Goal: Information Seeking & Learning: Understand process/instructions

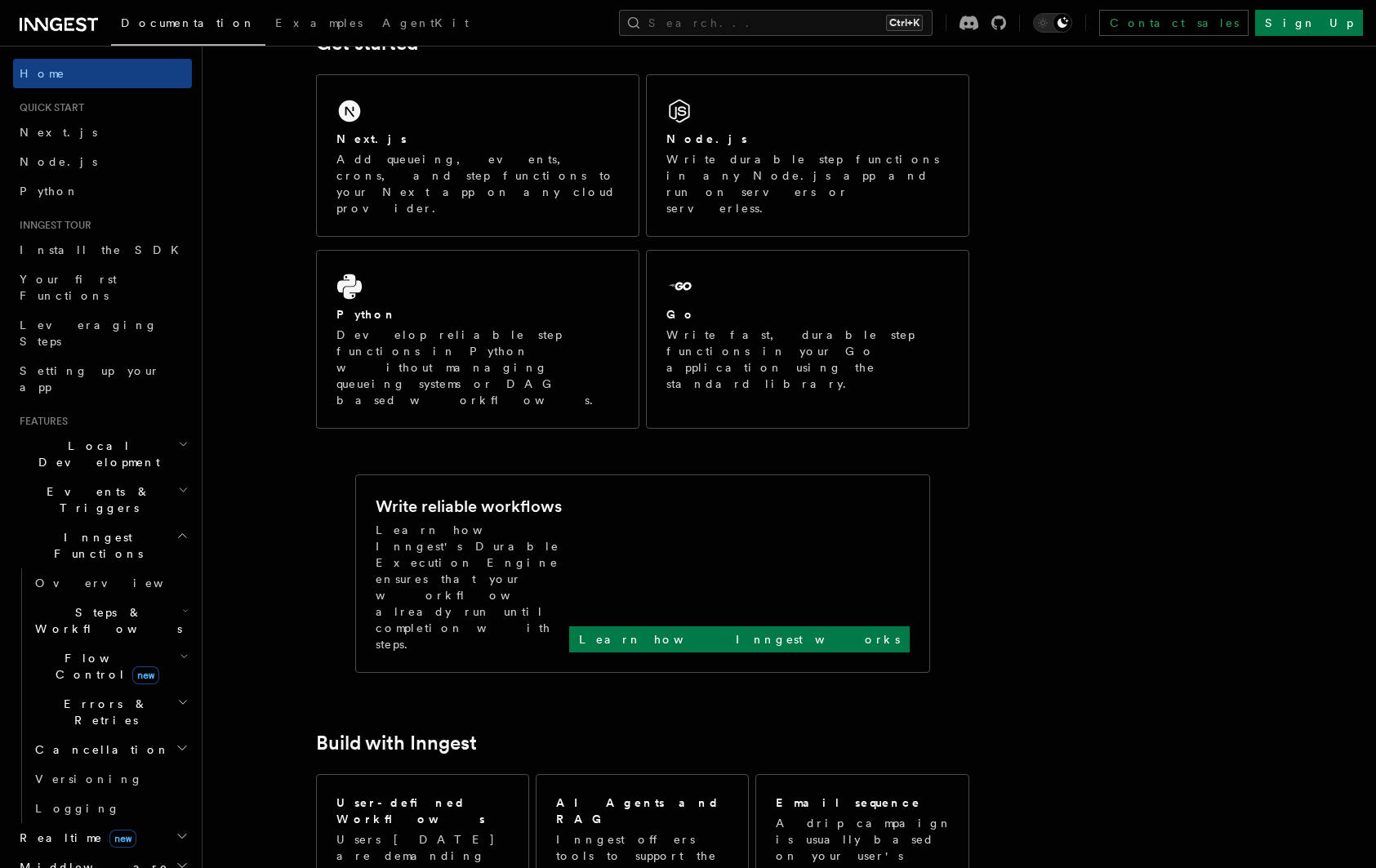
scroll to position [437, 0]
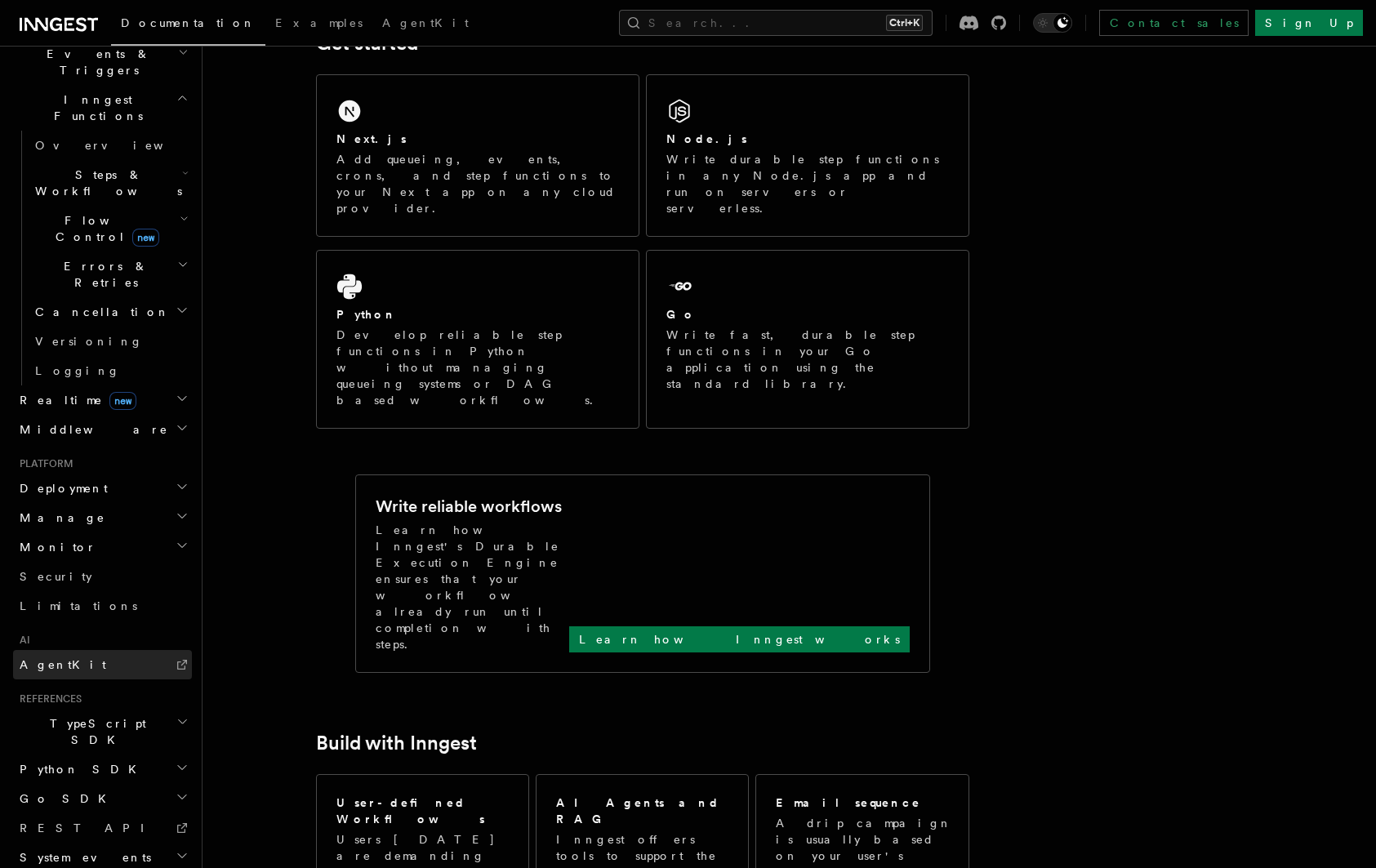
click at [100, 650] on link "AgentKit" at bounding box center [102, 665] width 179 height 30
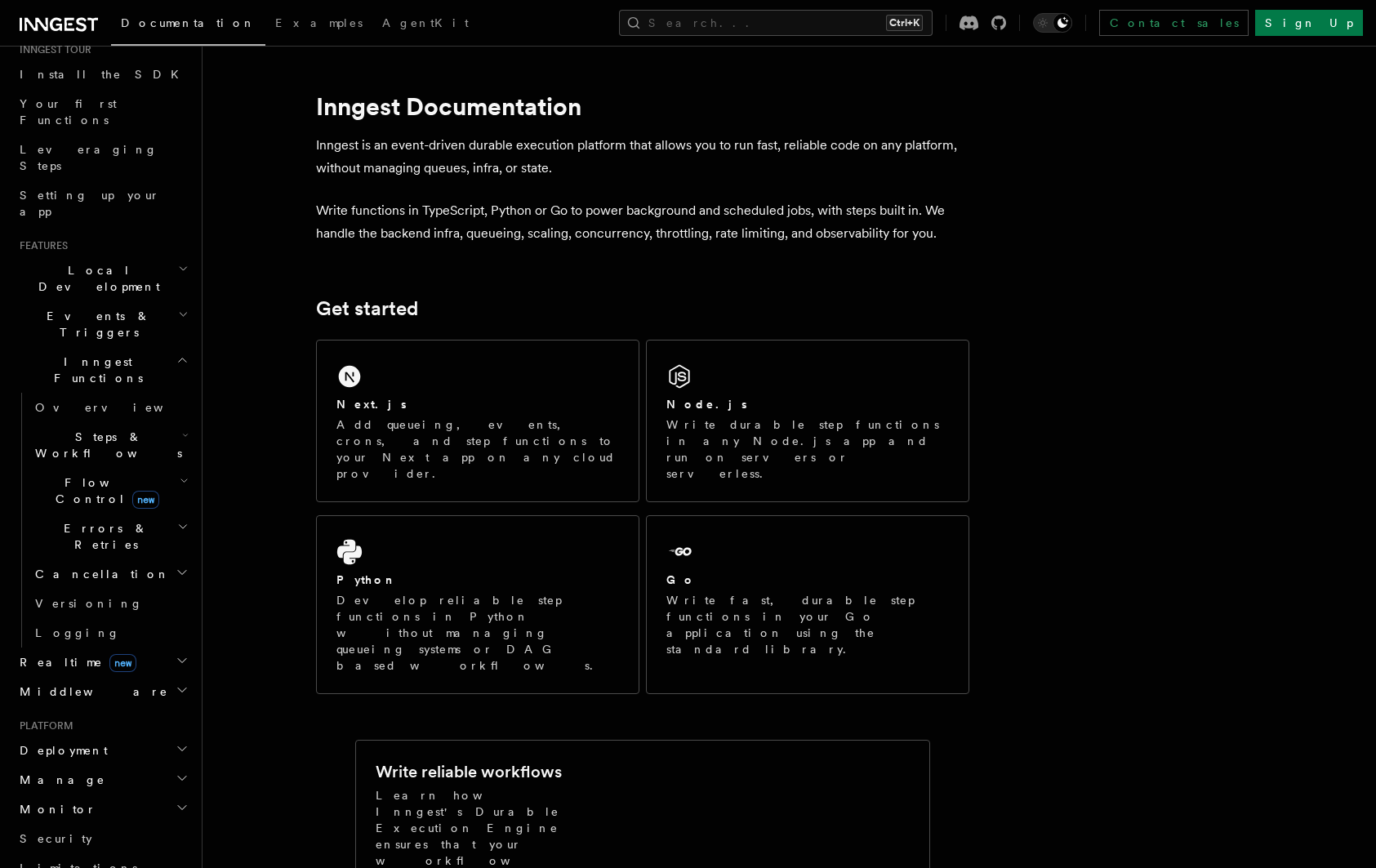
scroll to position [186, 0]
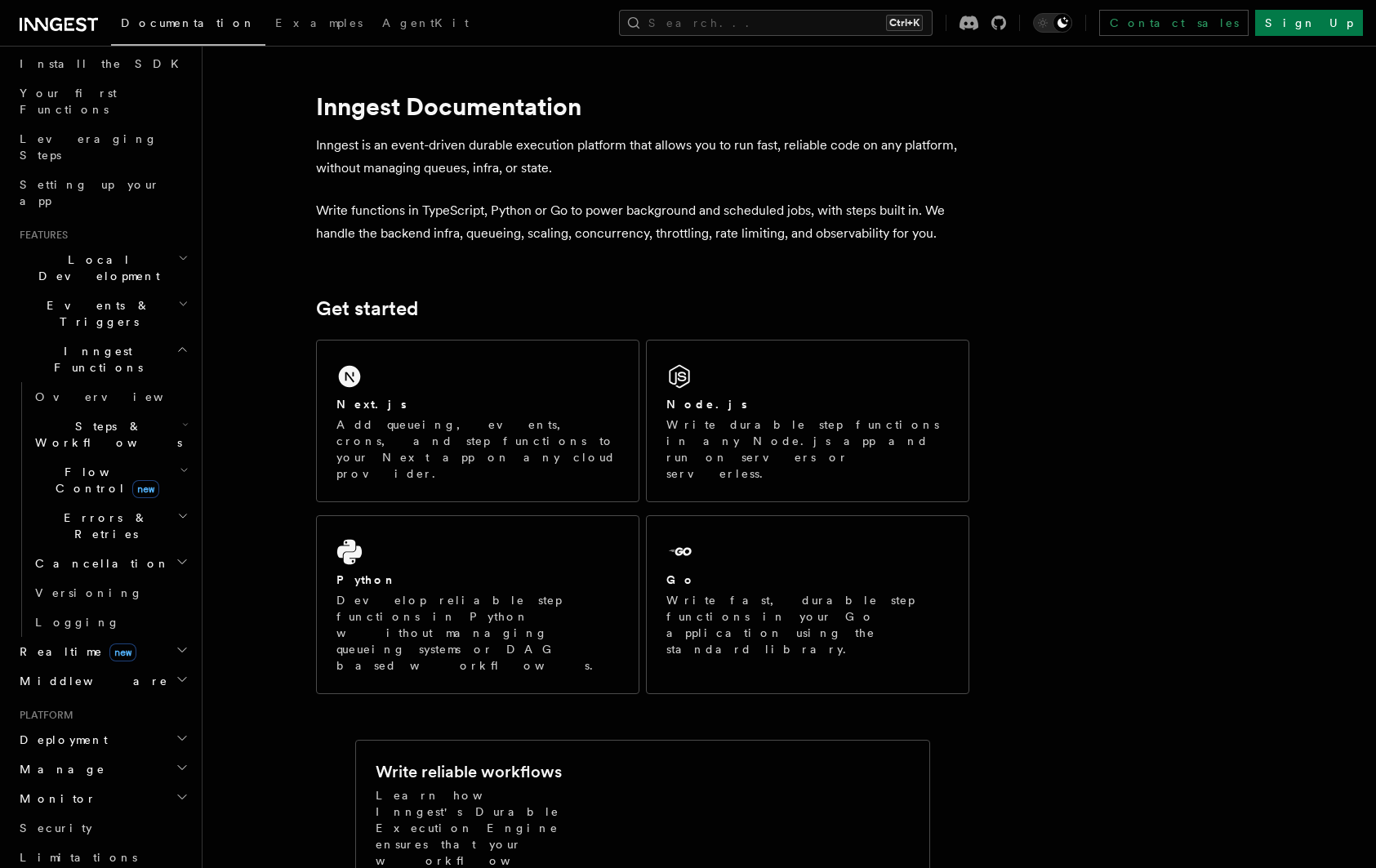
click at [177, 343] on icon "button" at bounding box center [182, 349] width 12 height 13
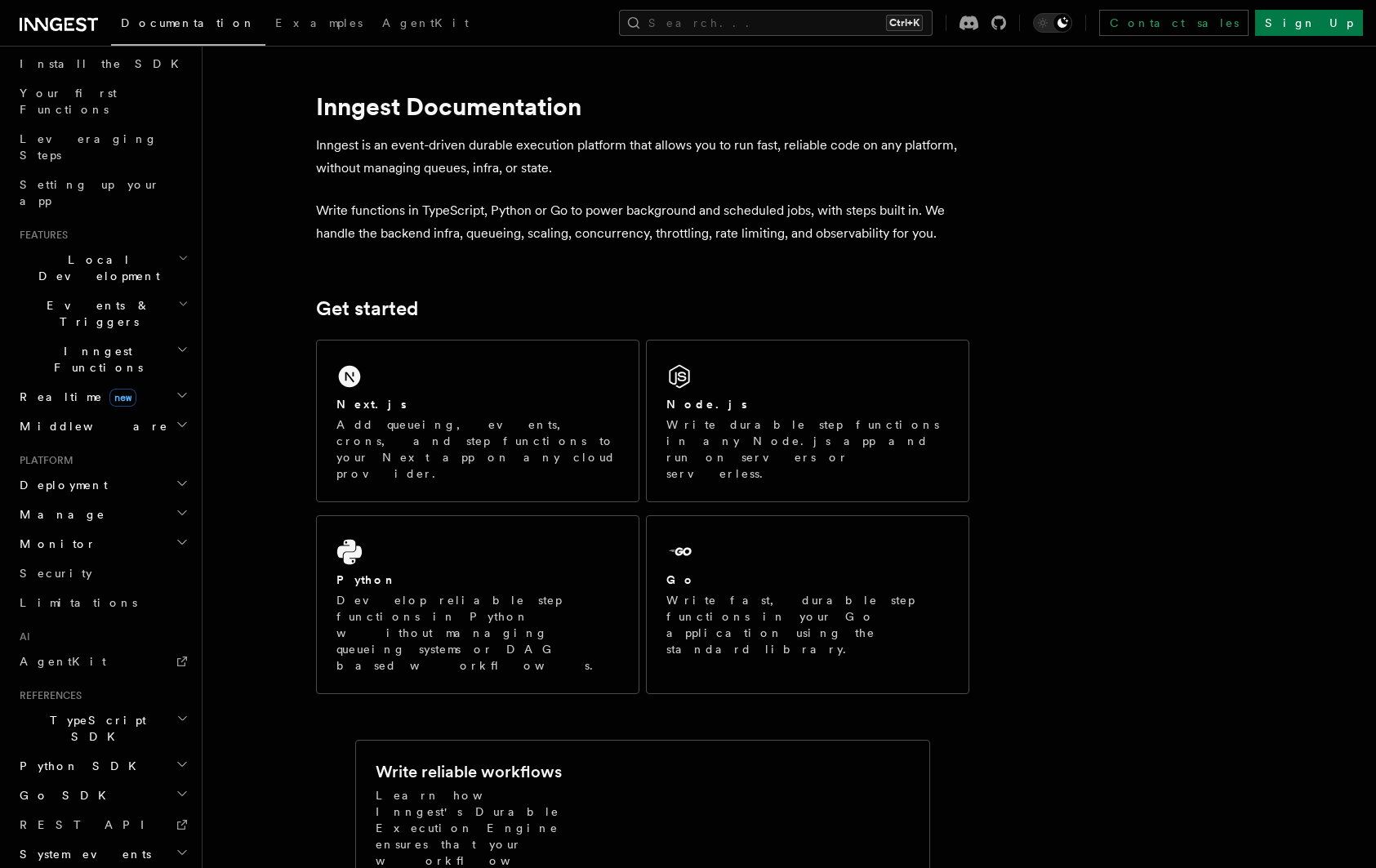
click at [180, 343] on icon "button" at bounding box center [182, 349] width 12 height 13
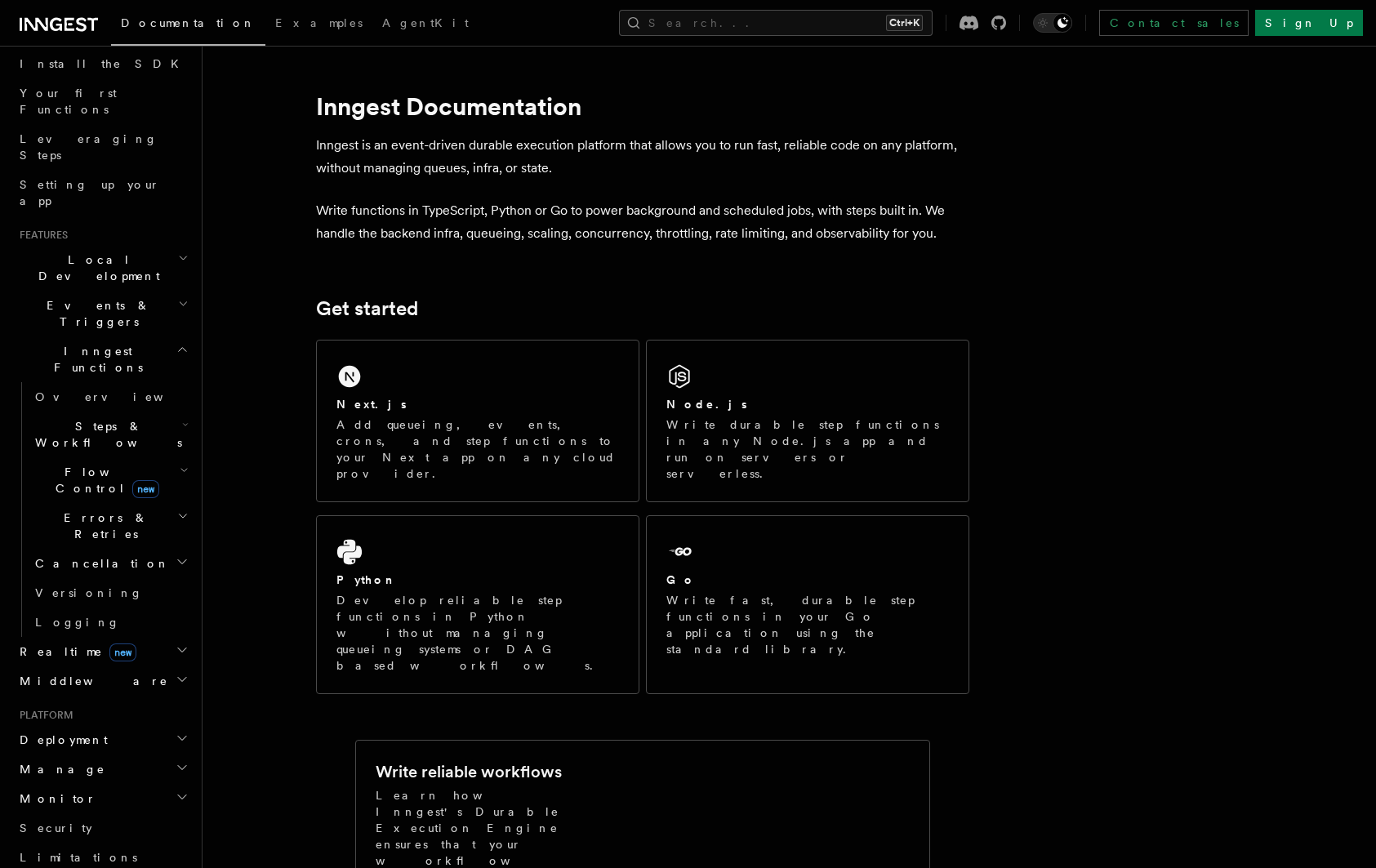
click at [182, 418] on icon "button" at bounding box center [186, 424] width 7 height 13
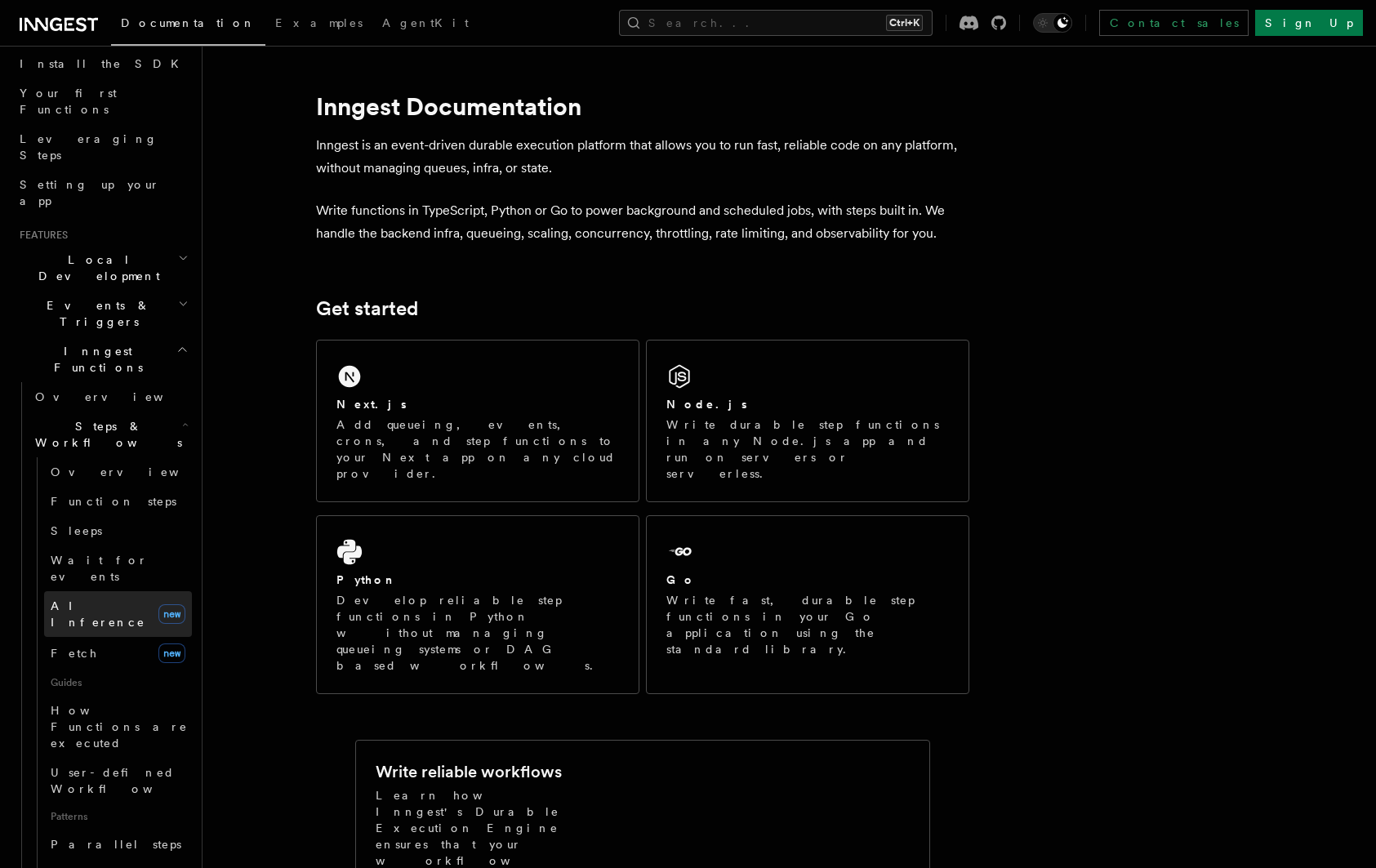
click at [135, 591] on link "AI Inference new" at bounding box center [118, 614] width 148 height 46
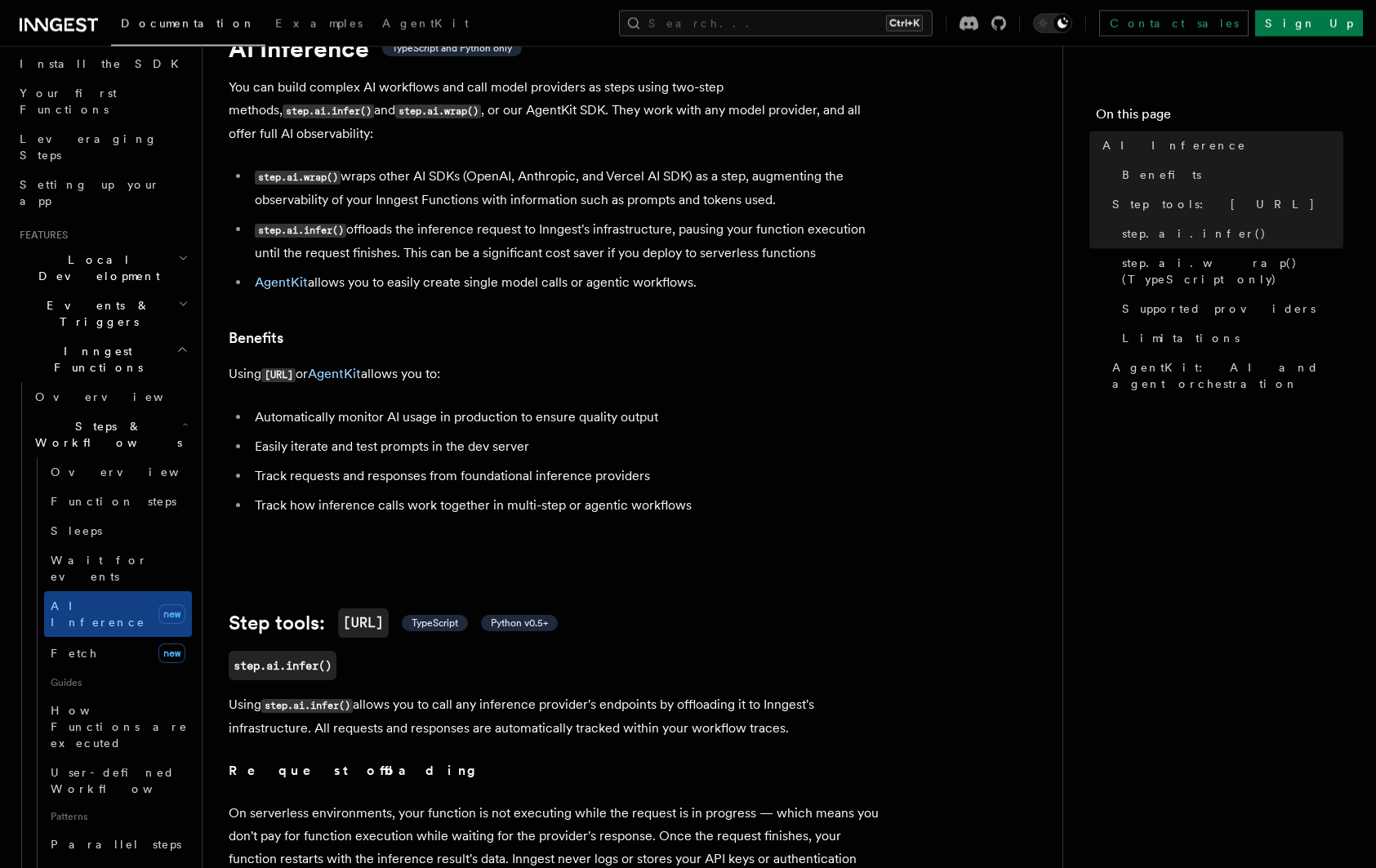
scroll to position [83, 0]
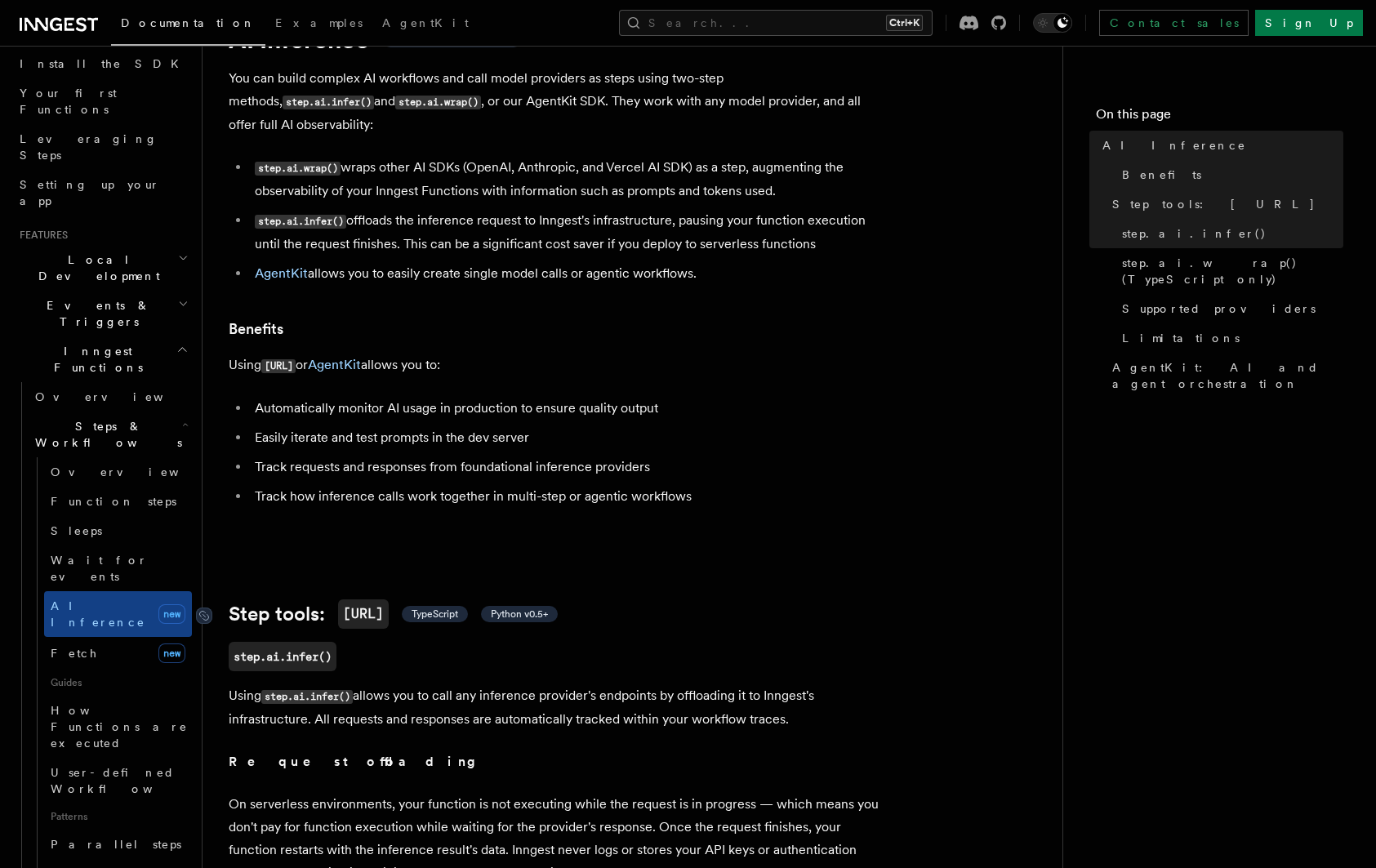
click at [458, 608] on span "TypeScript" at bounding box center [435, 614] width 47 height 13
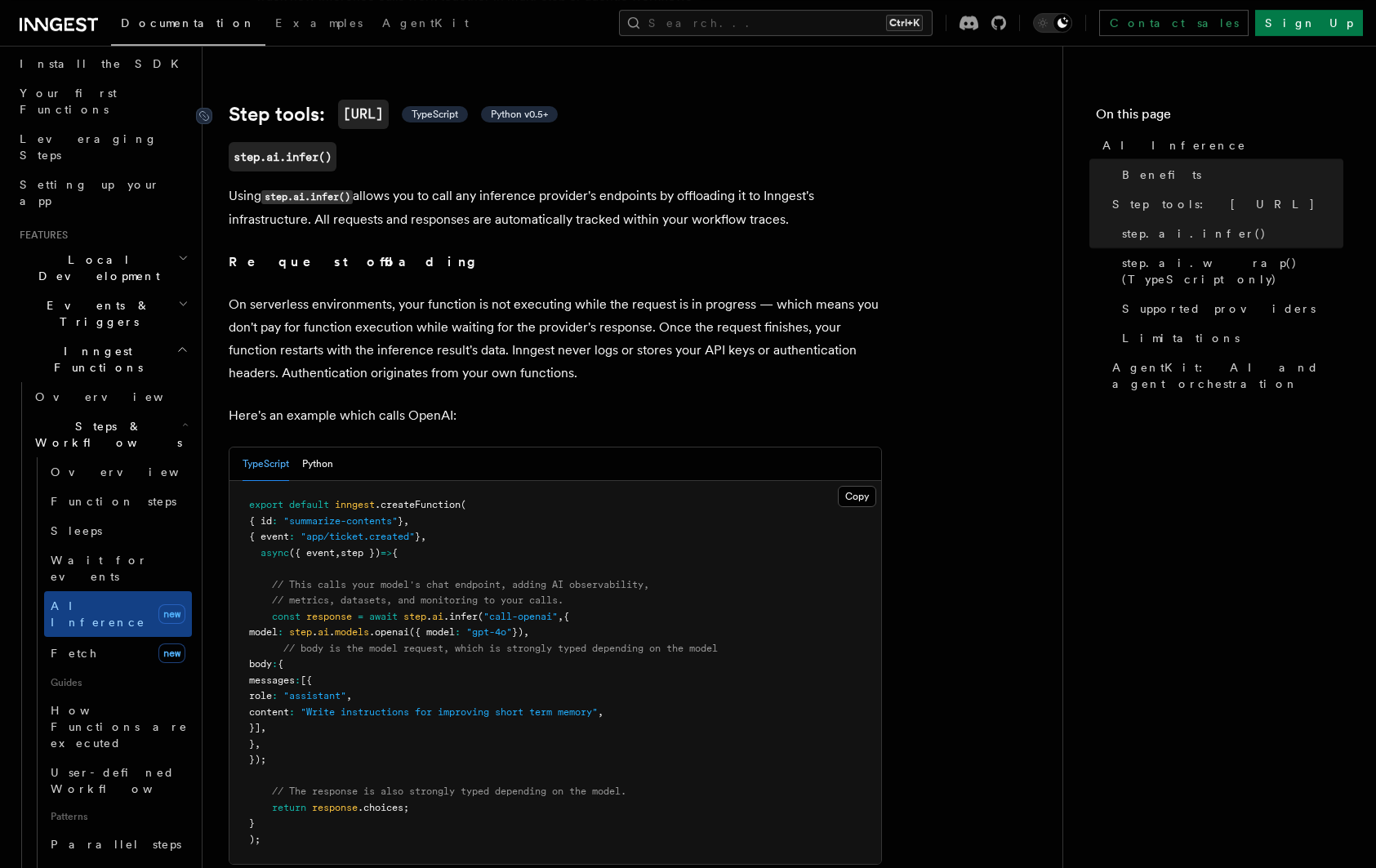
scroll to position [587, 0]
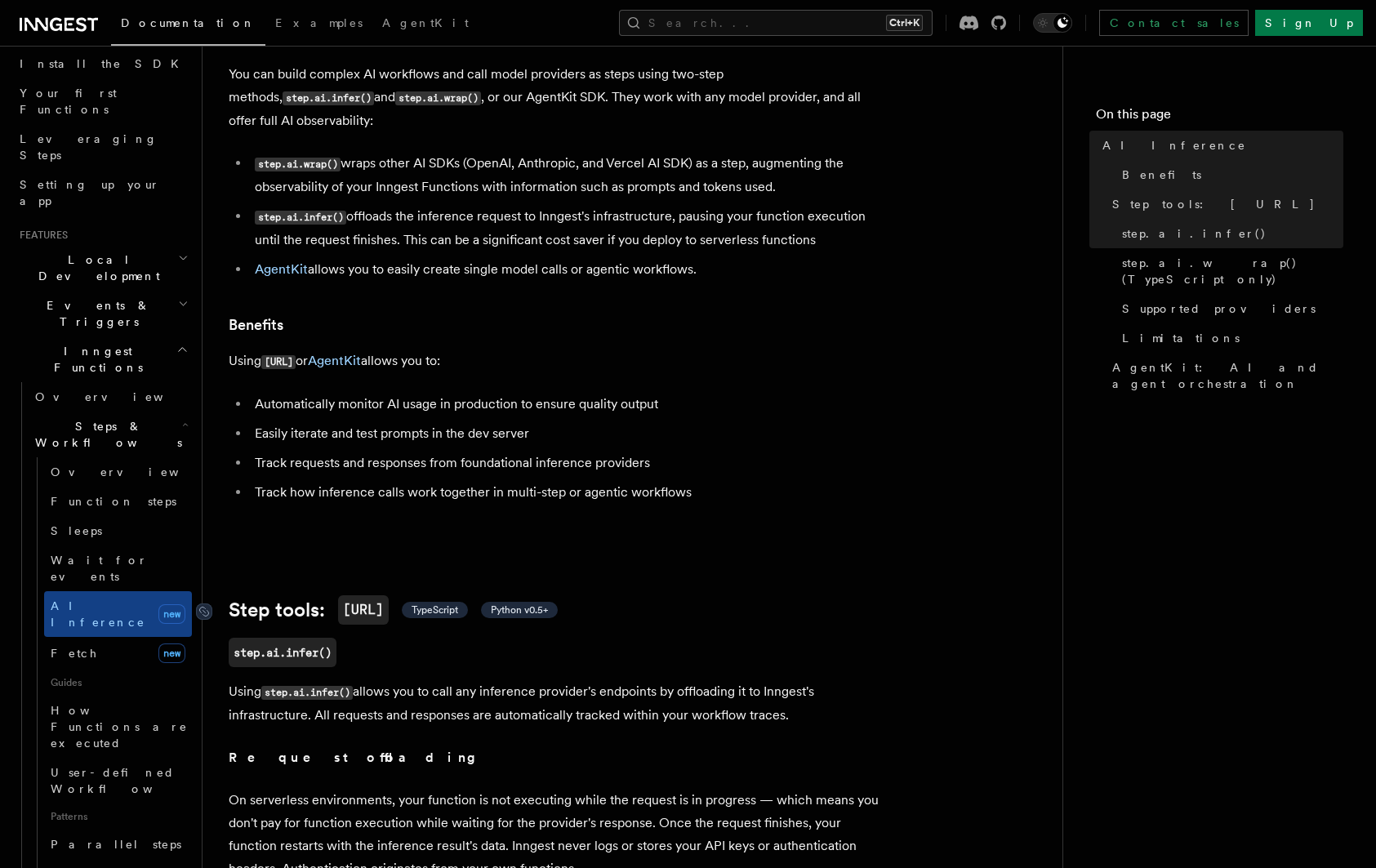
click at [389, 595] on code "[URL]" at bounding box center [363, 609] width 50 height 30
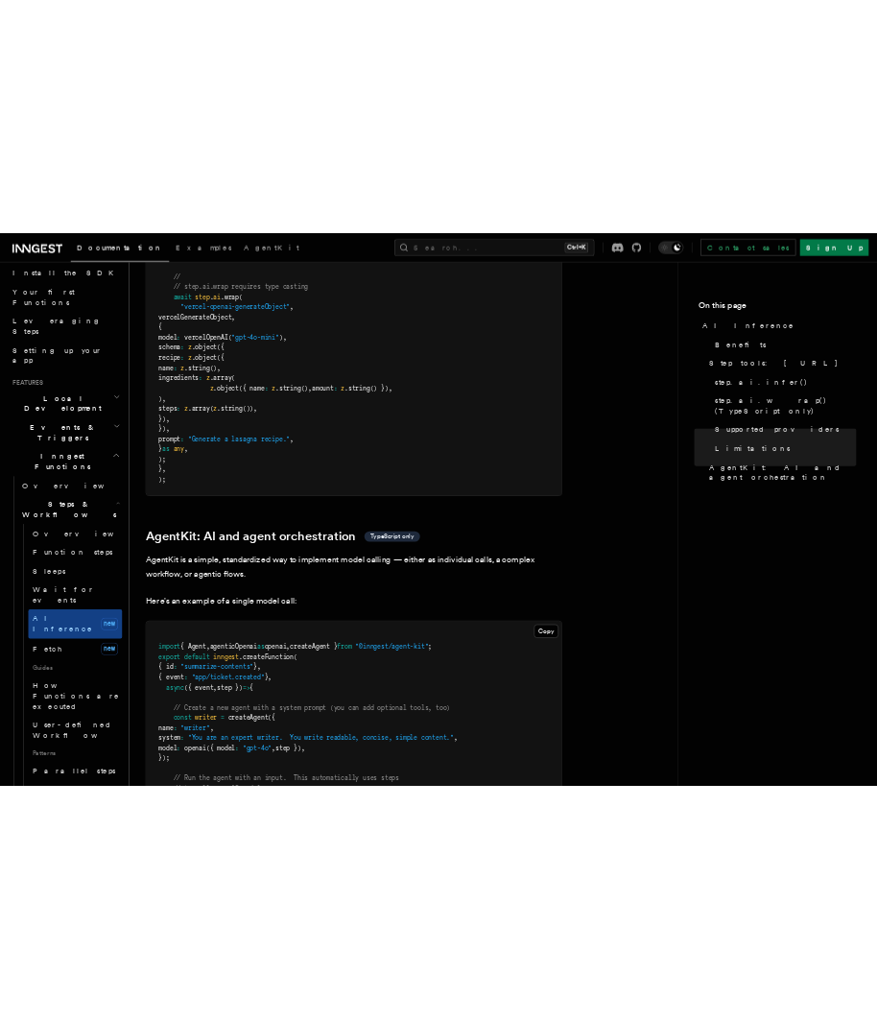
scroll to position [5187, 0]
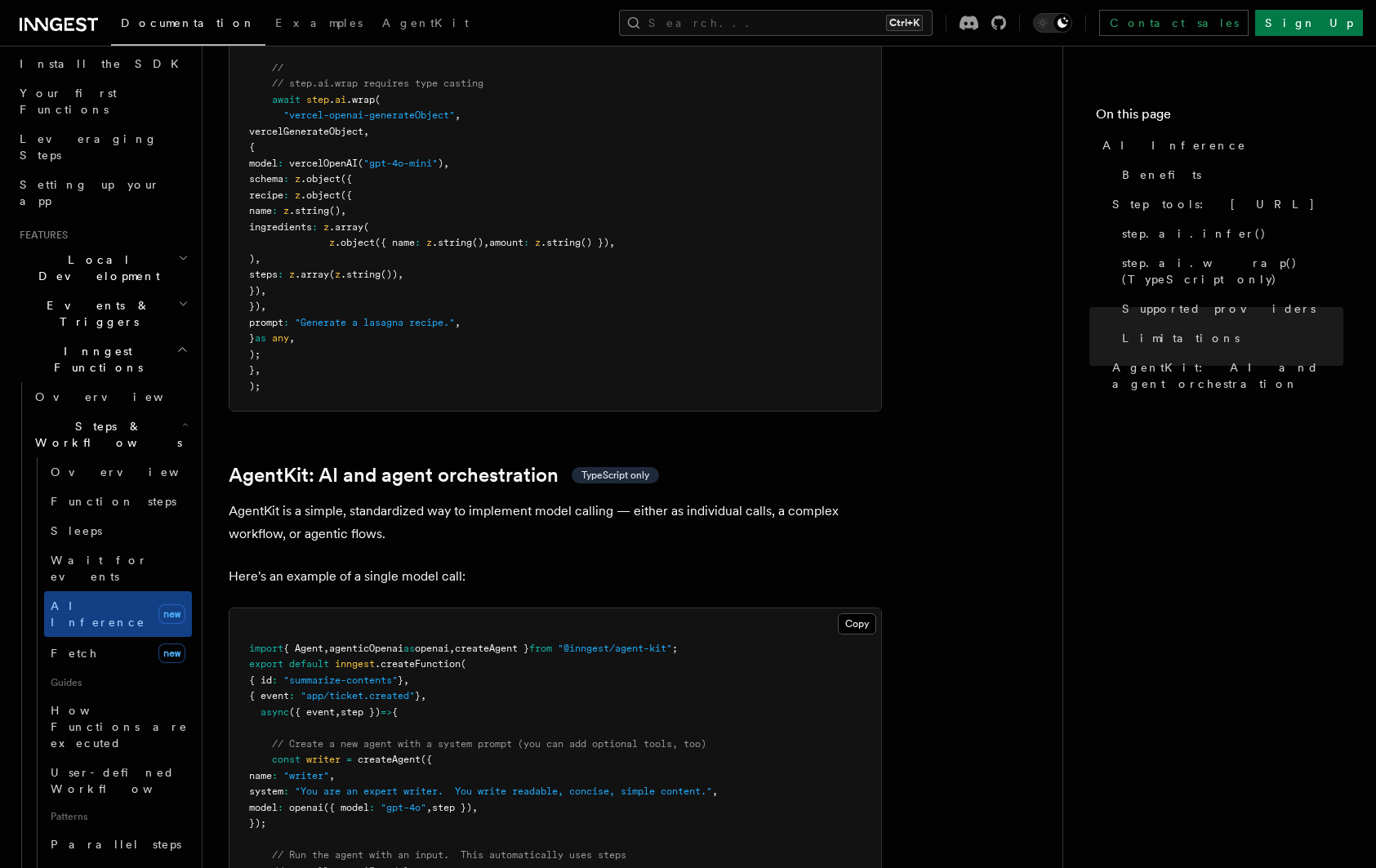
click at [645, 642] on span ""@inngest/agent-kit"" at bounding box center [614, 648] width 114 height 11
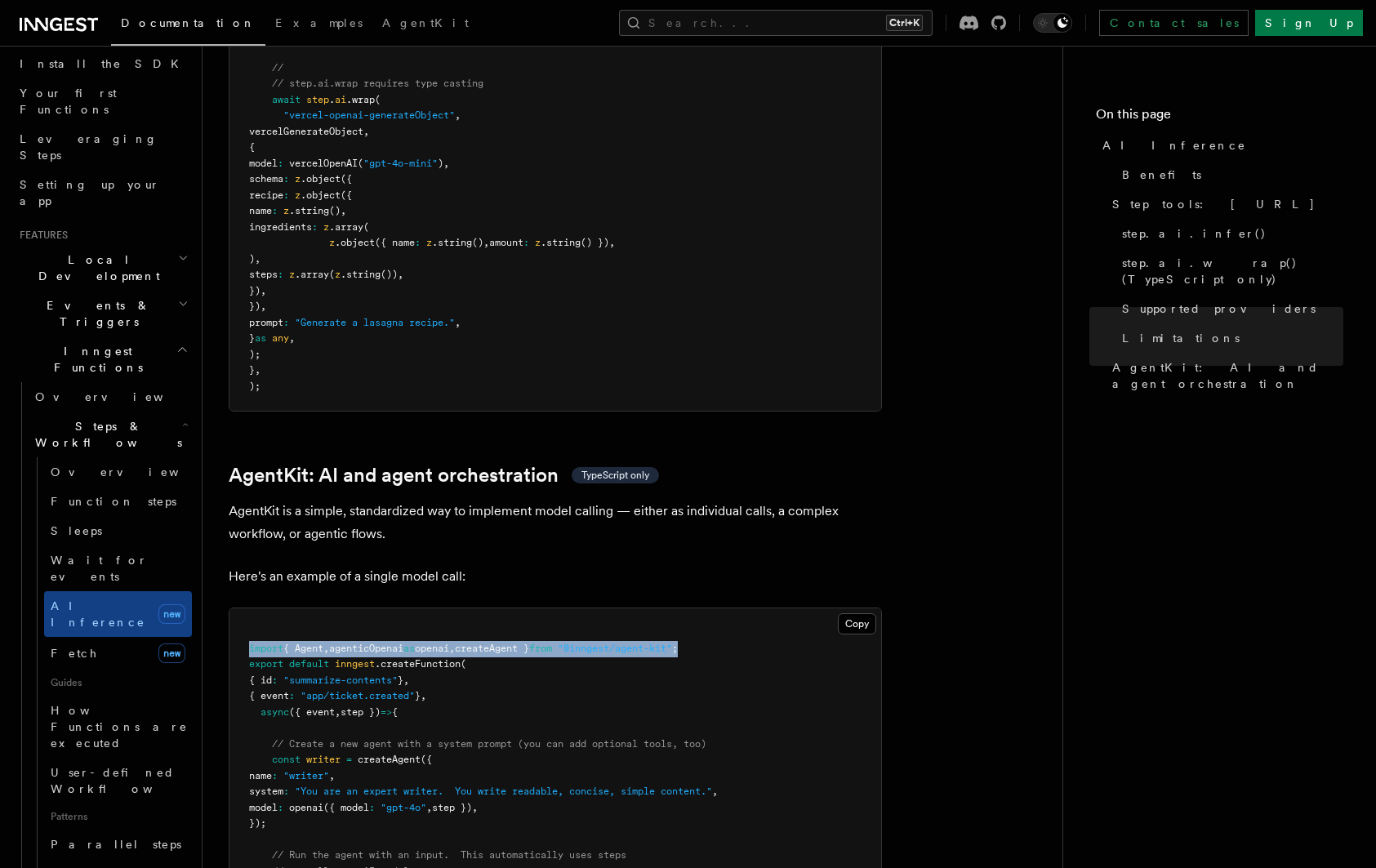
click at [645, 642] on span ""@inngest/agent-kit"" at bounding box center [614, 648] width 114 height 11
copy code "import { Agent , agenticOpenai as openai , createAgent } from "@inngest/agent-k…"
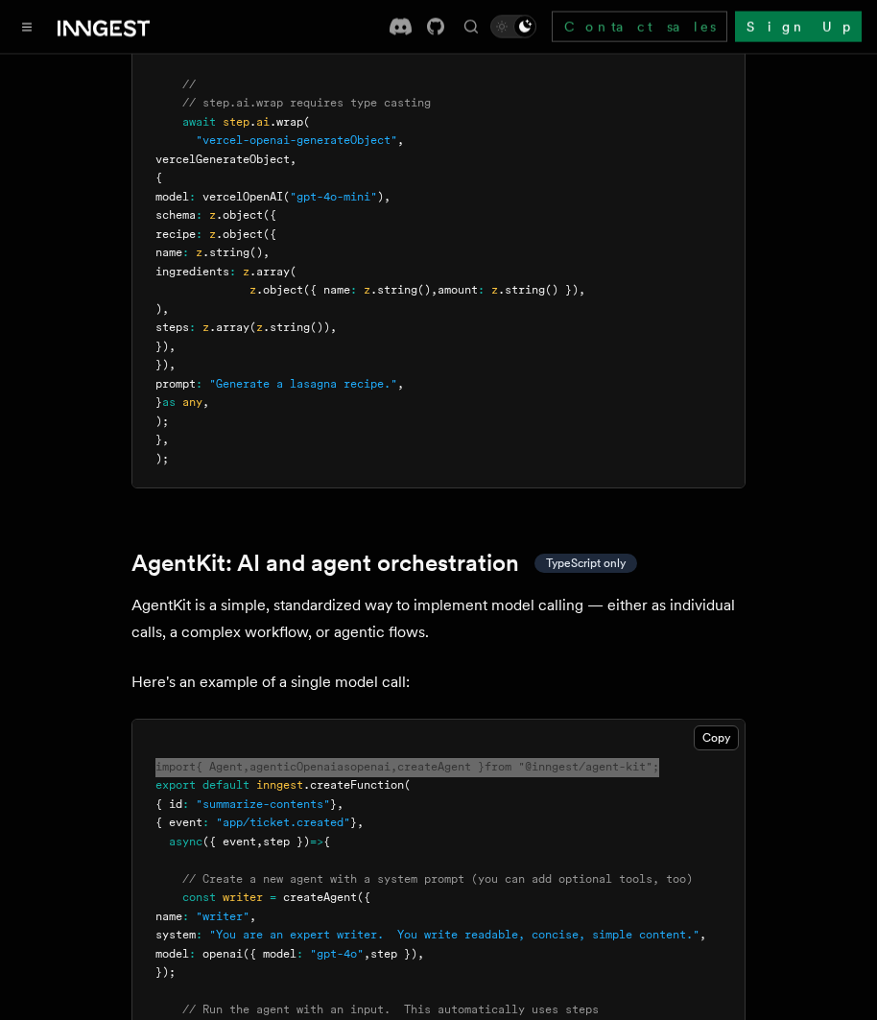
scroll to position [5382, 0]
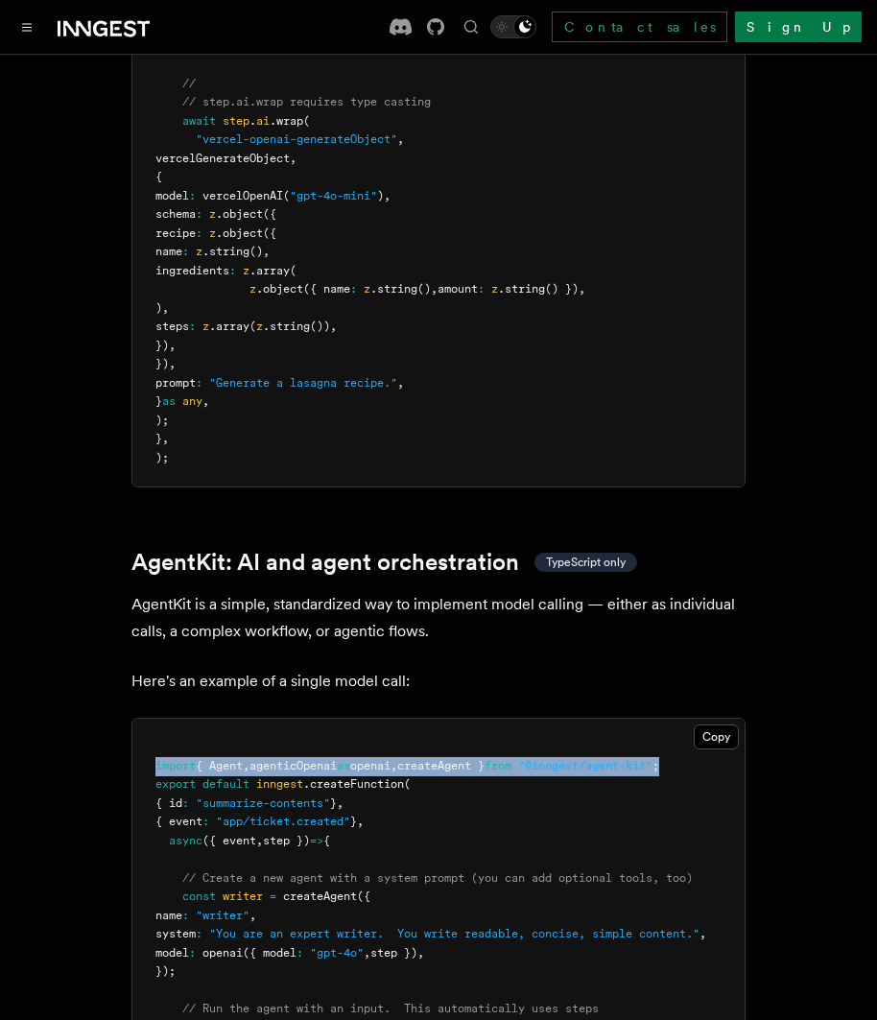
drag, startPoint x: 210, startPoint y: 928, endPoint x: 181, endPoint y: 860, distance: 74.0
click at [181, 860] on pre "import { Agent , agenticOpenai as openai , createAgent } from "@inngest/agent-k…" at bounding box center [438, 925] width 612 height 413
copy code "const writer = createAgent ({ name : "writer" , system : "You are an expert wri…"
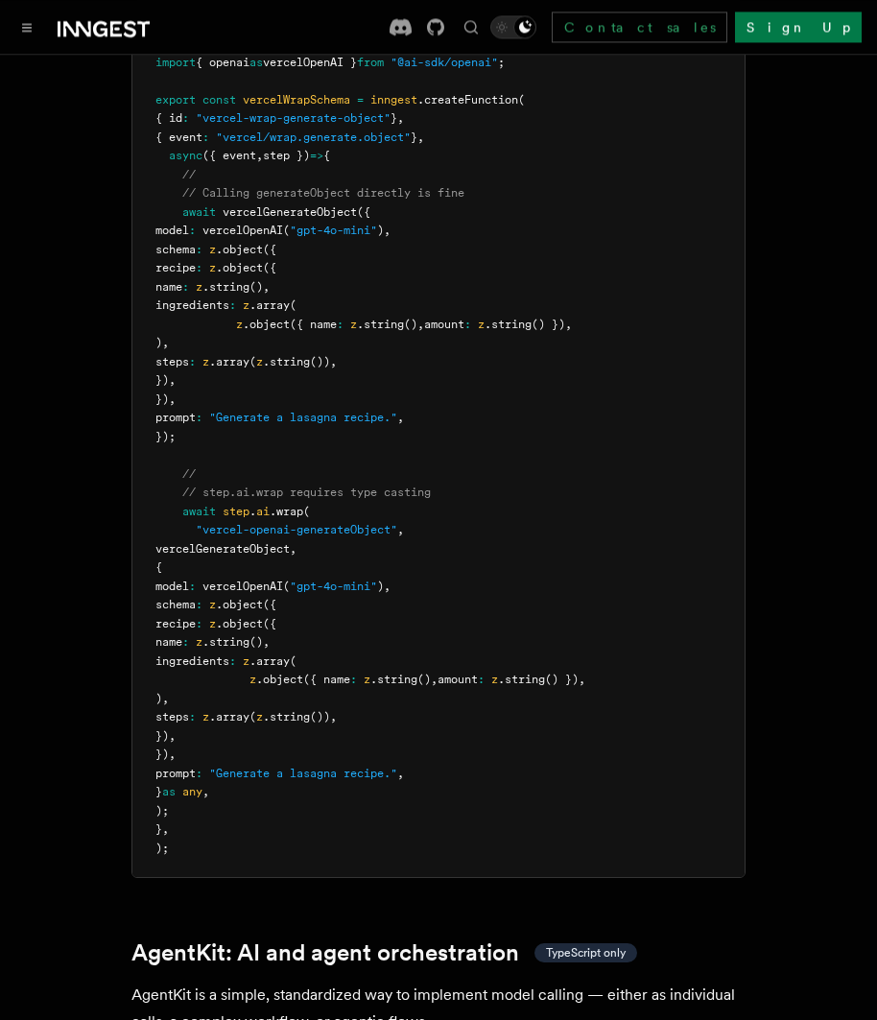
scroll to position [4991, 0]
